Goal: Information Seeking & Learning: Check status

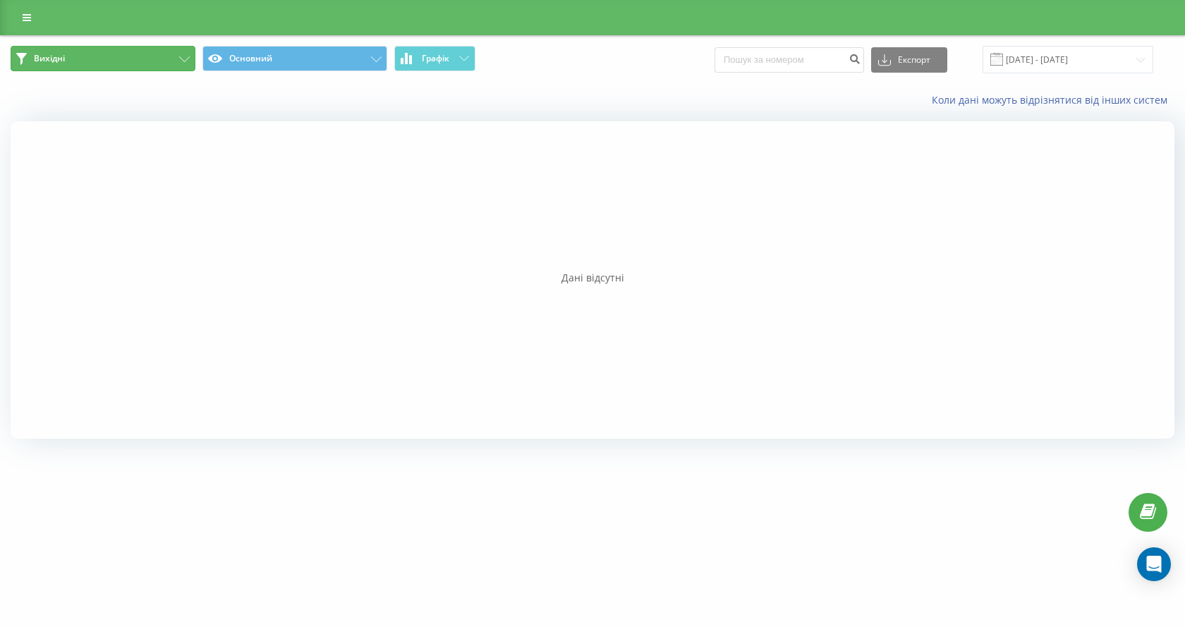
drag, startPoint x: 186, startPoint y: 57, endPoint x: 170, endPoint y: 89, distance: 35.3
click at [186, 57] on icon at bounding box center [184, 59] width 11 height 6
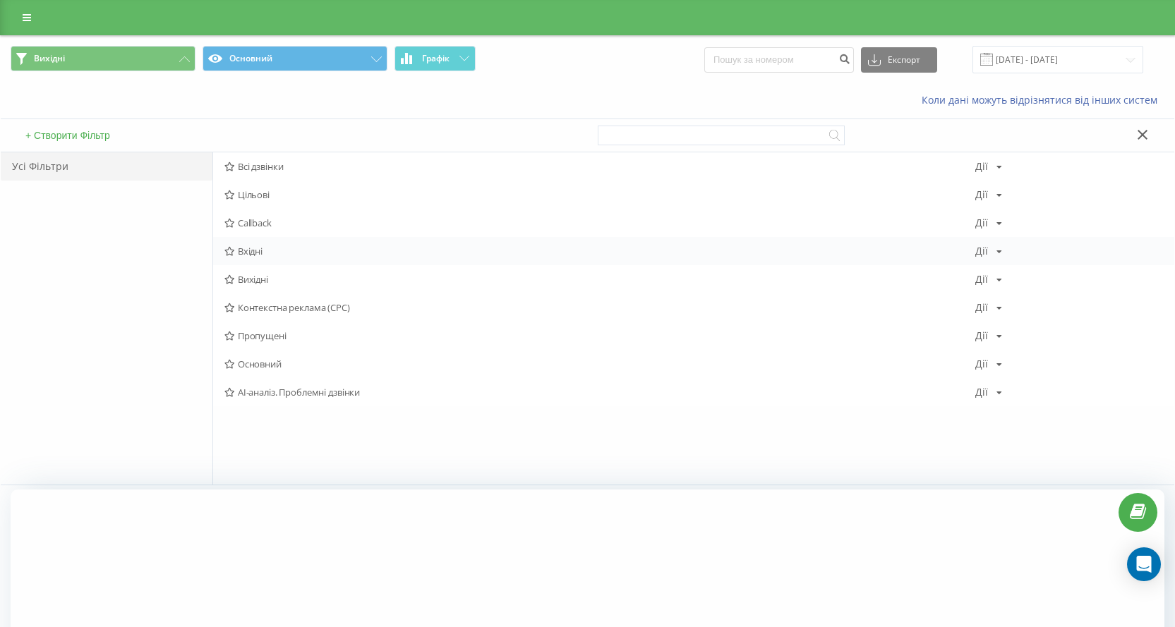
click at [236, 247] on span "Вхідні" at bounding box center [599, 251] width 751 height 10
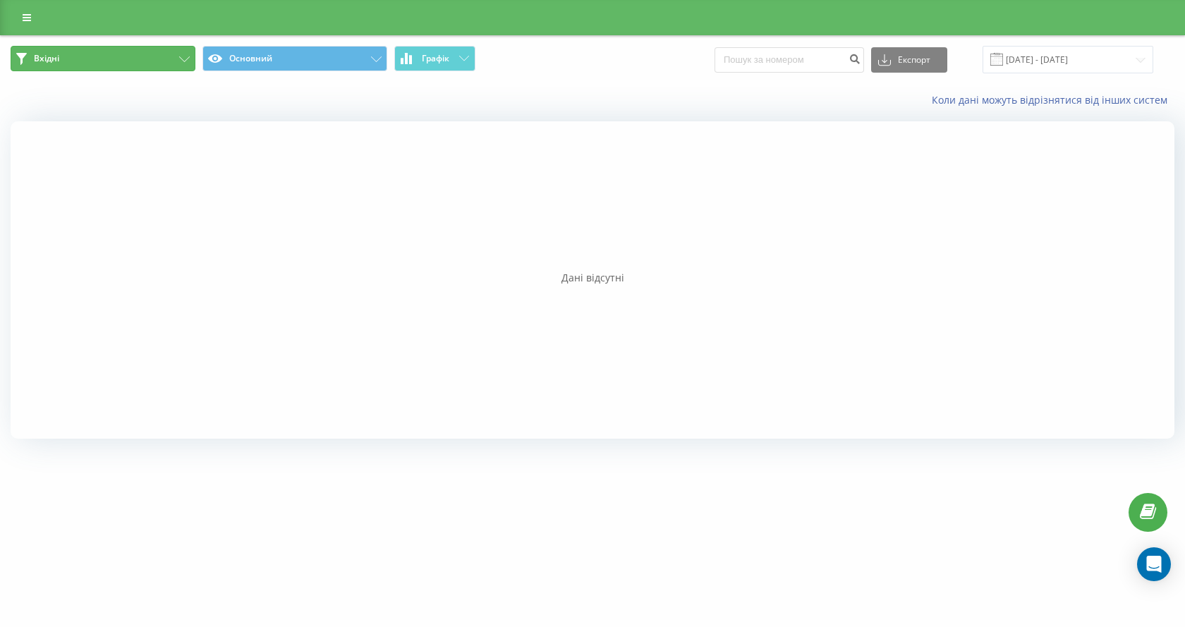
click at [192, 56] on button "Вхідні" at bounding box center [103, 58] width 185 height 25
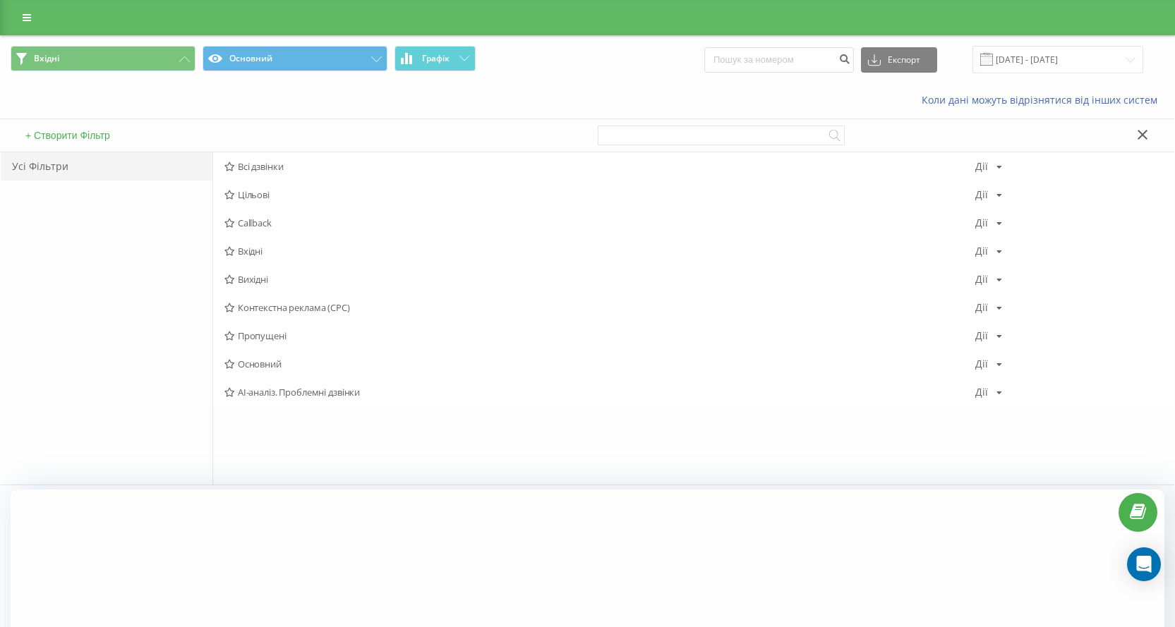
click at [255, 277] on span "Вихідні" at bounding box center [599, 279] width 751 height 10
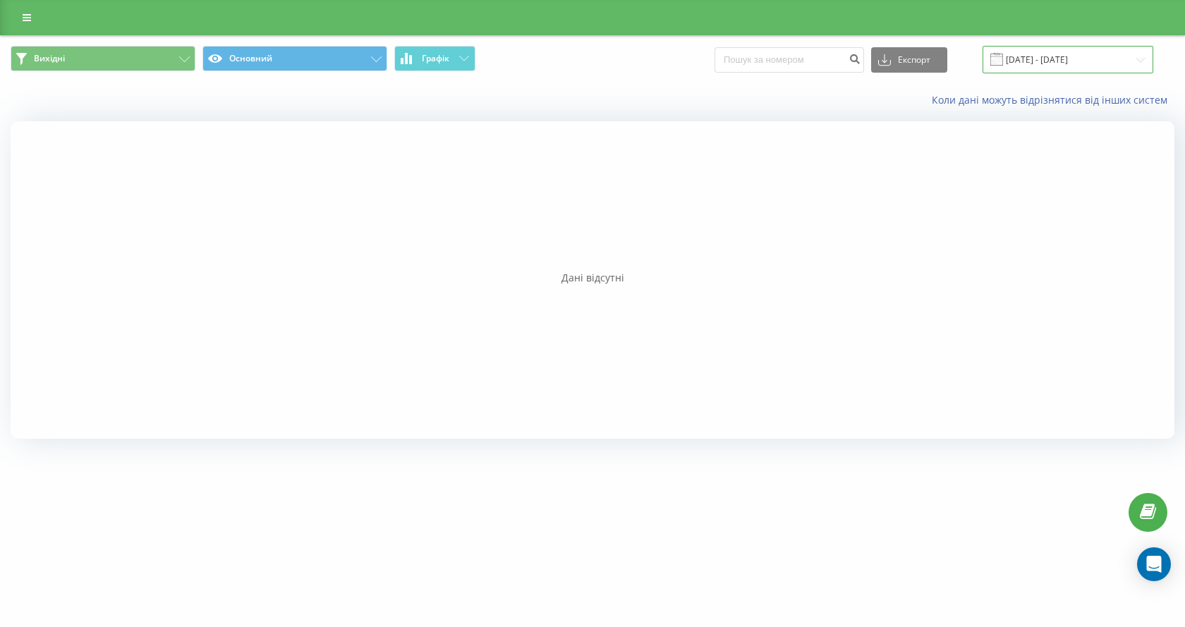
click at [1080, 56] on input "[DATE] - [DATE]" at bounding box center [1068, 60] width 171 height 28
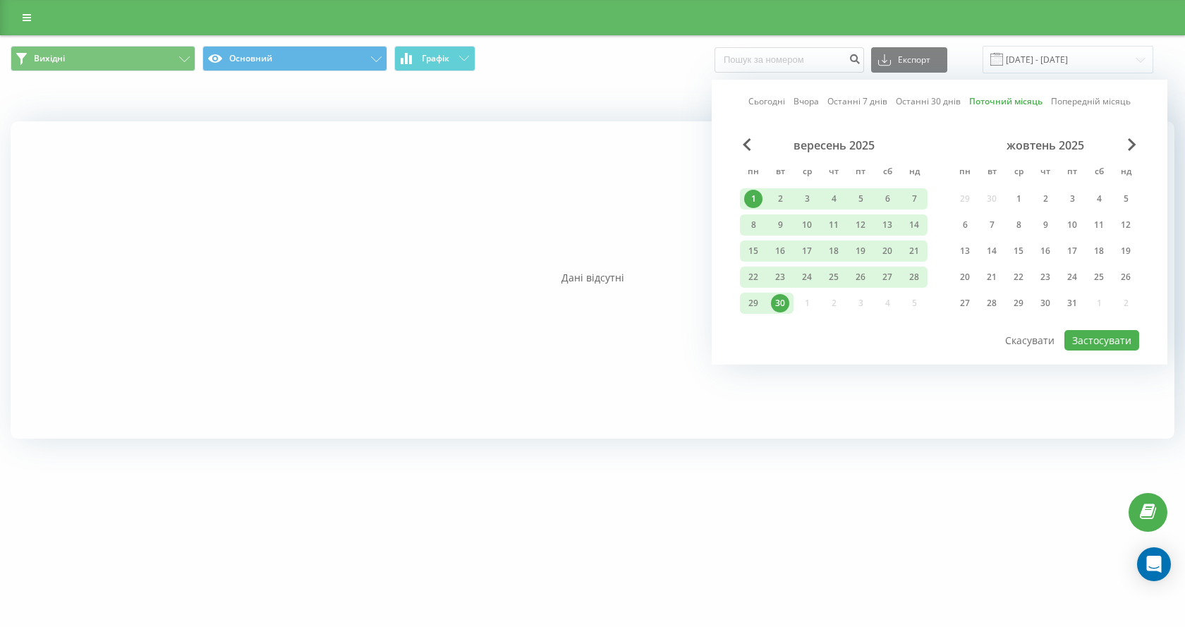
click at [573, 214] on div at bounding box center [593, 280] width 1164 height 318
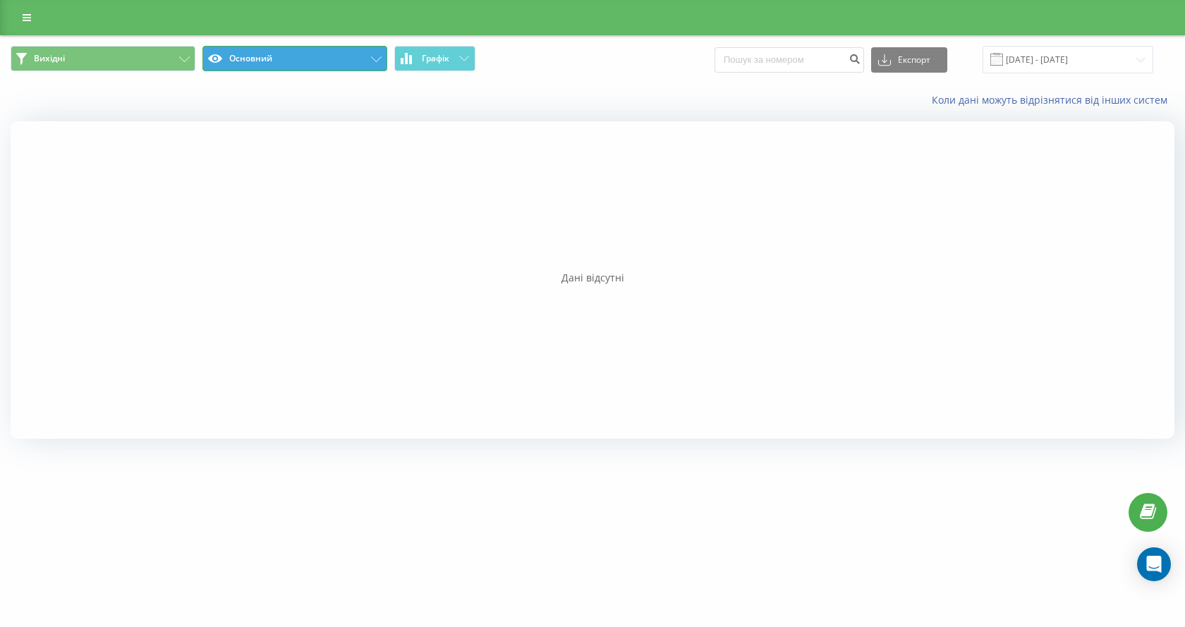
click at [373, 61] on icon at bounding box center [376, 59] width 11 height 6
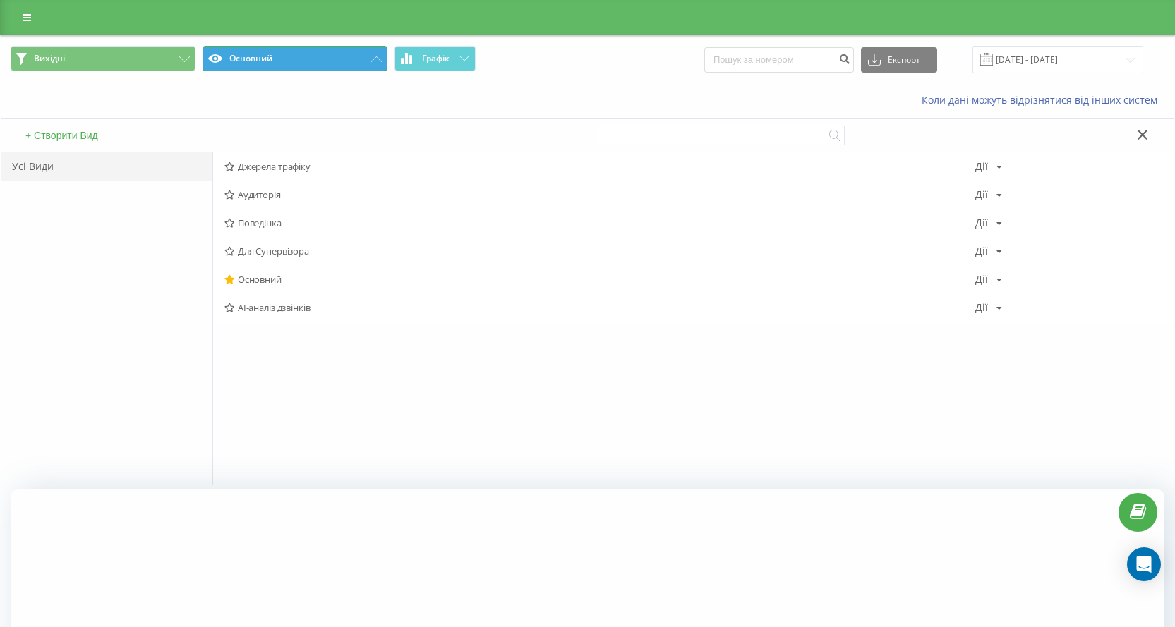
click at [373, 61] on icon at bounding box center [376, 59] width 11 height 6
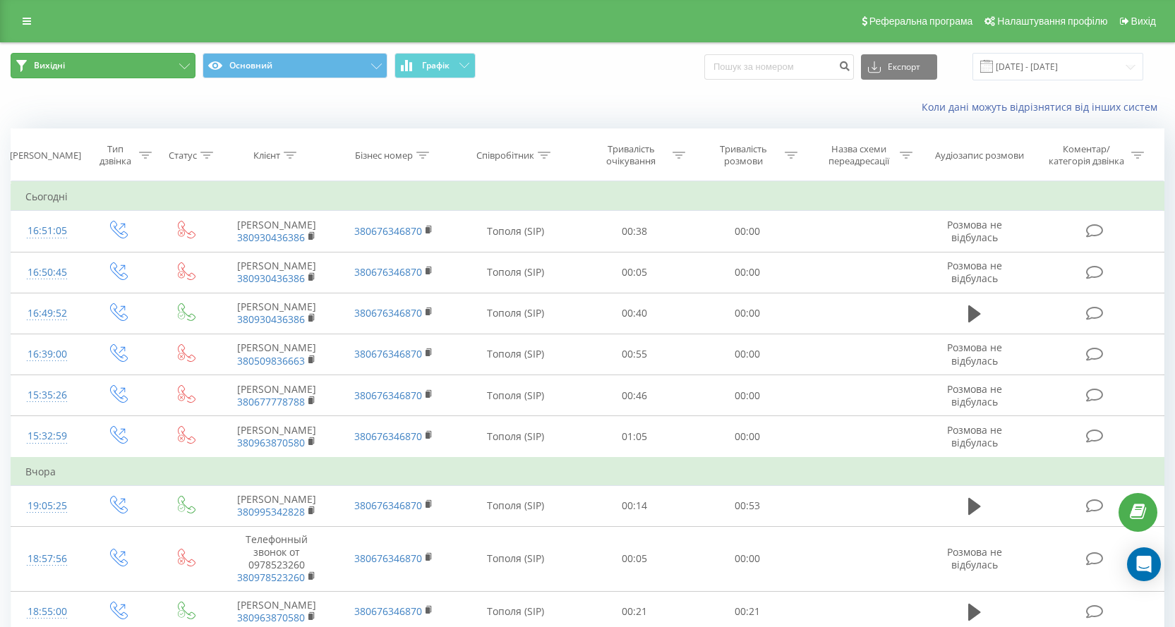
click at [186, 64] on icon at bounding box center [184, 67] width 11 height 6
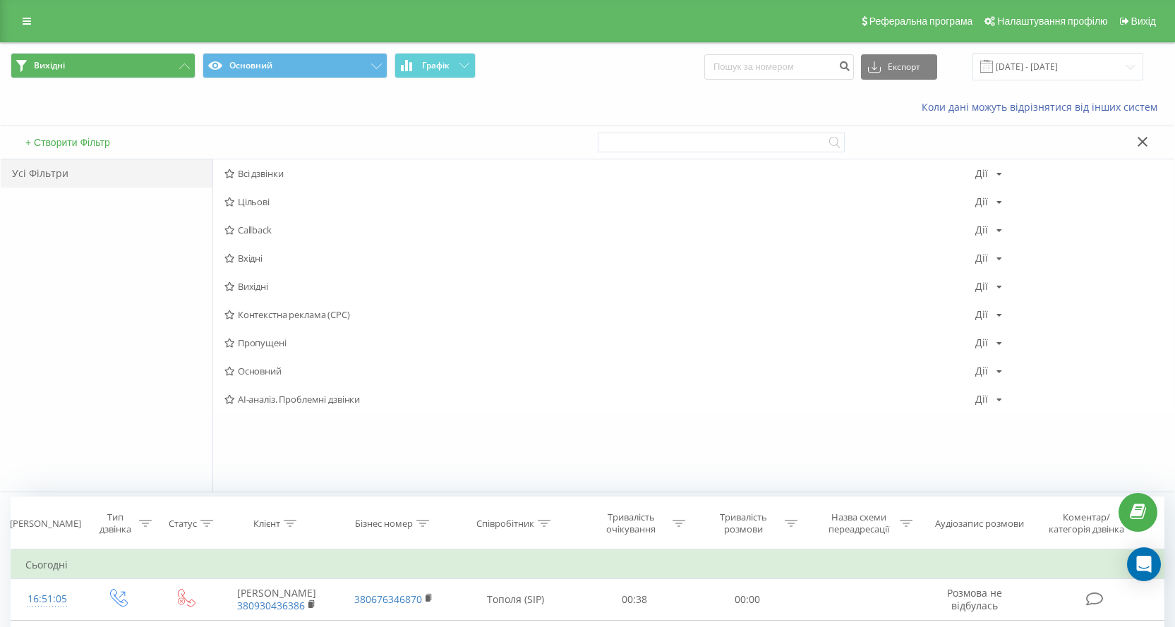
drag, startPoint x: 247, startPoint y: 253, endPoint x: 360, endPoint y: 291, distance: 119.2
click at [248, 255] on span "Вхідні" at bounding box center [599, 258] width 751 height 10
